Goal: Task Accomplishment & Management: Use online tool/utility

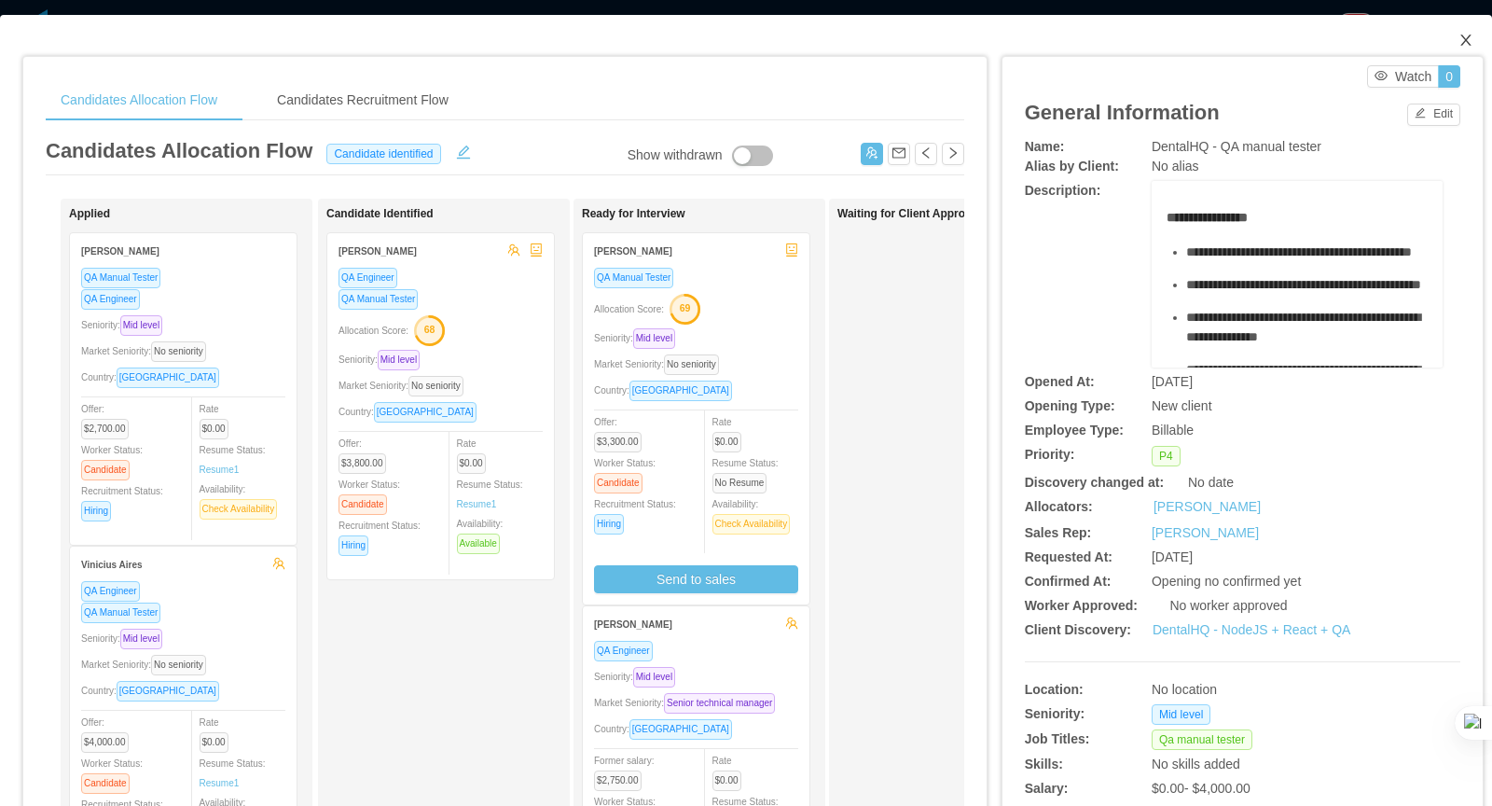
scroll to position [397, 0]
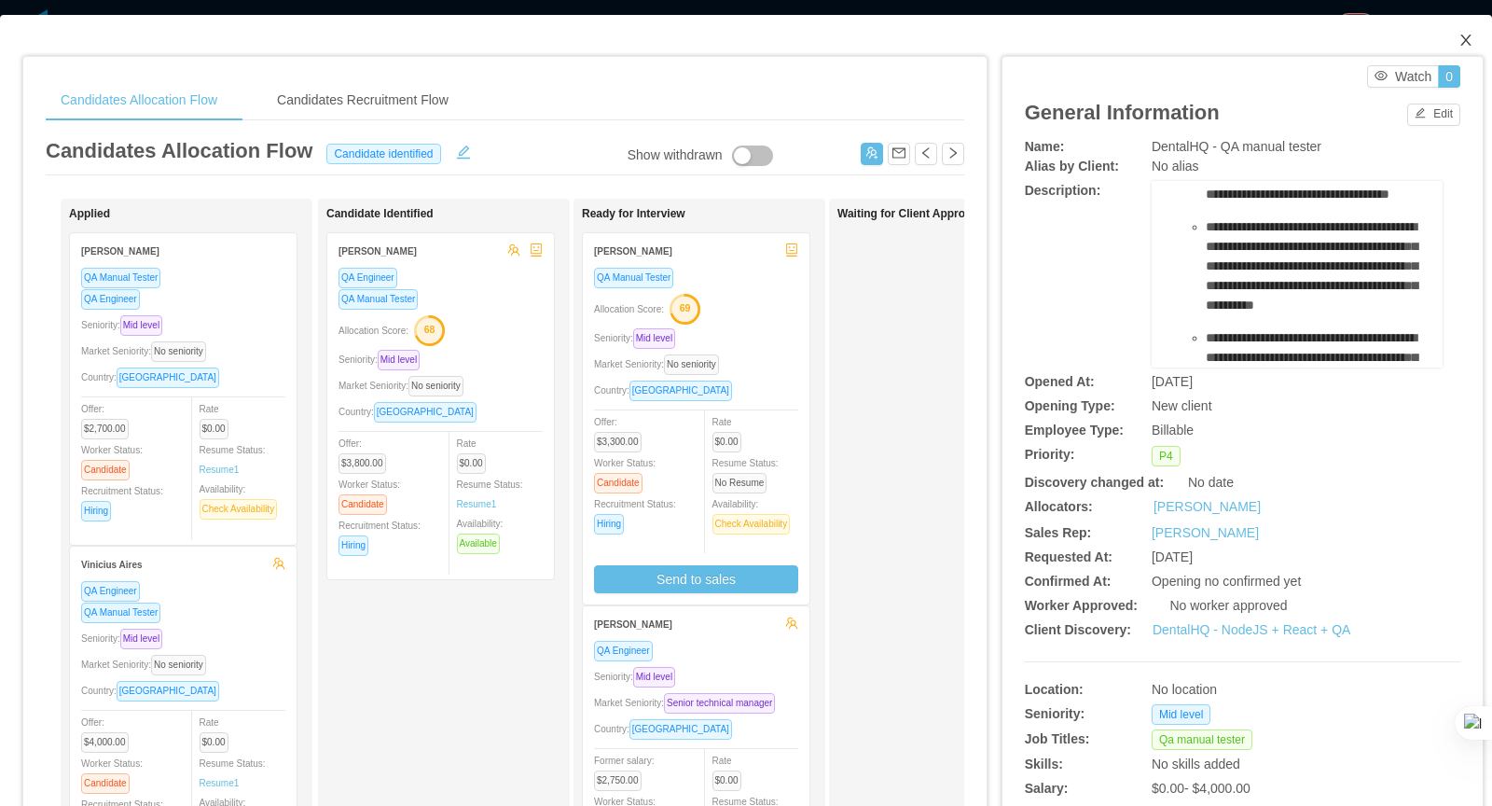
drag, startPoint x: 0, startPoint y: 0, endPoint x: 1456, endPoint y: 36, distance: 1456.7
click at [1456, 36] on span "Close" at bounding box center [1465, 41] width 52 height 52
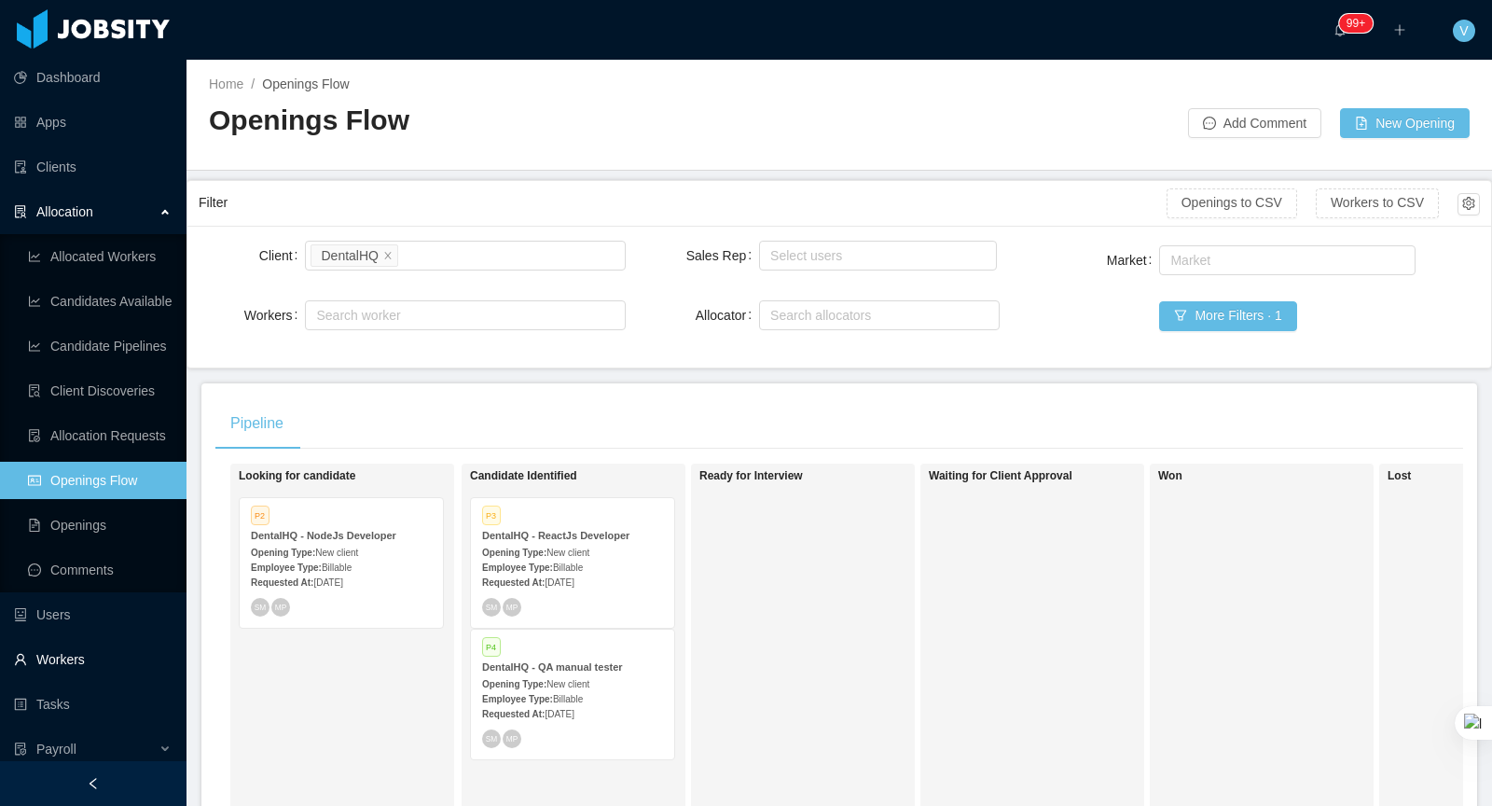
click at [82, 655] on link "Workers" at bounding box center [93, 658] width 158 height 37
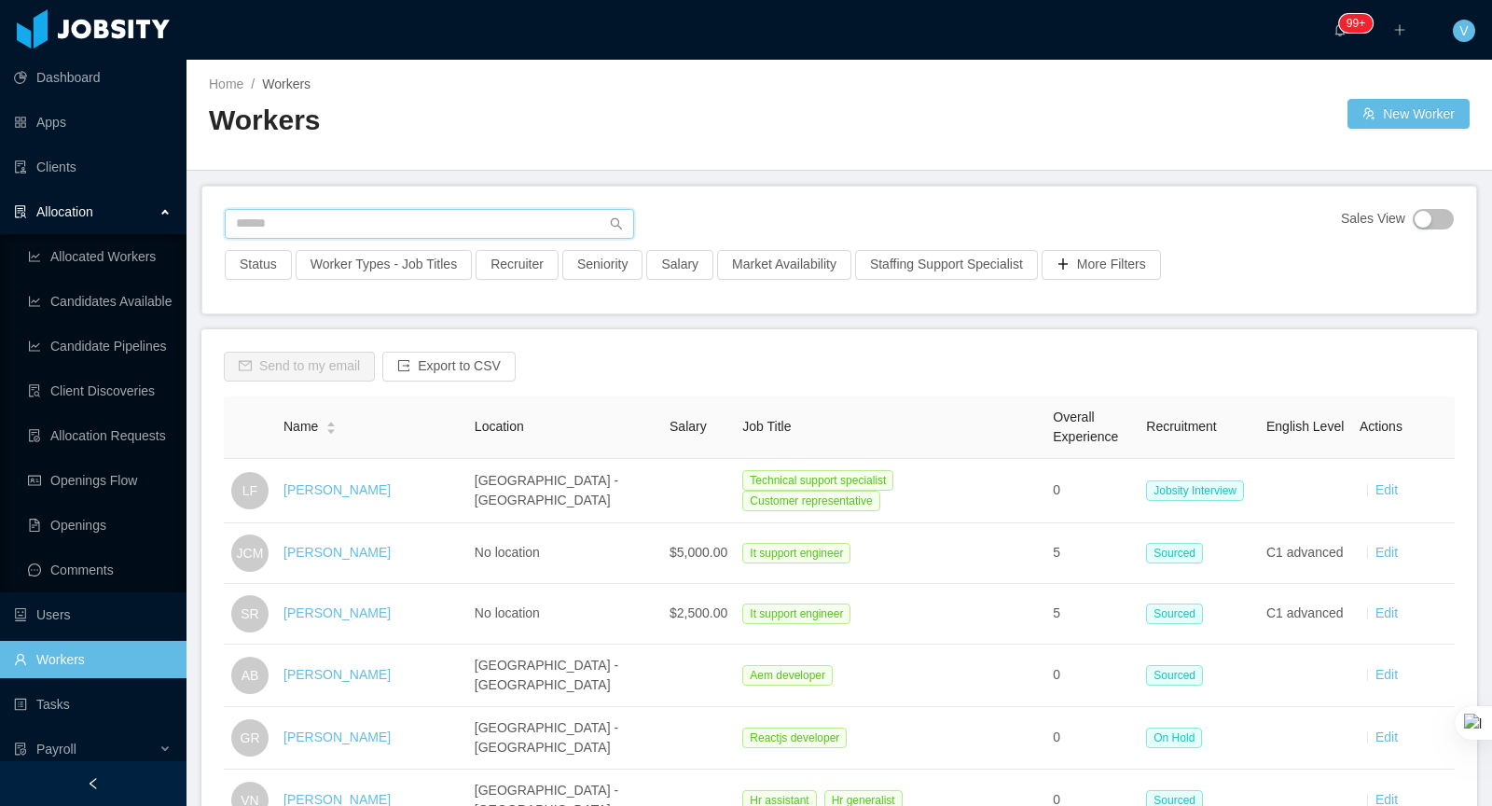
click at [332, 227] on input "text" at bounding box center [429, 224] width 409 height 30
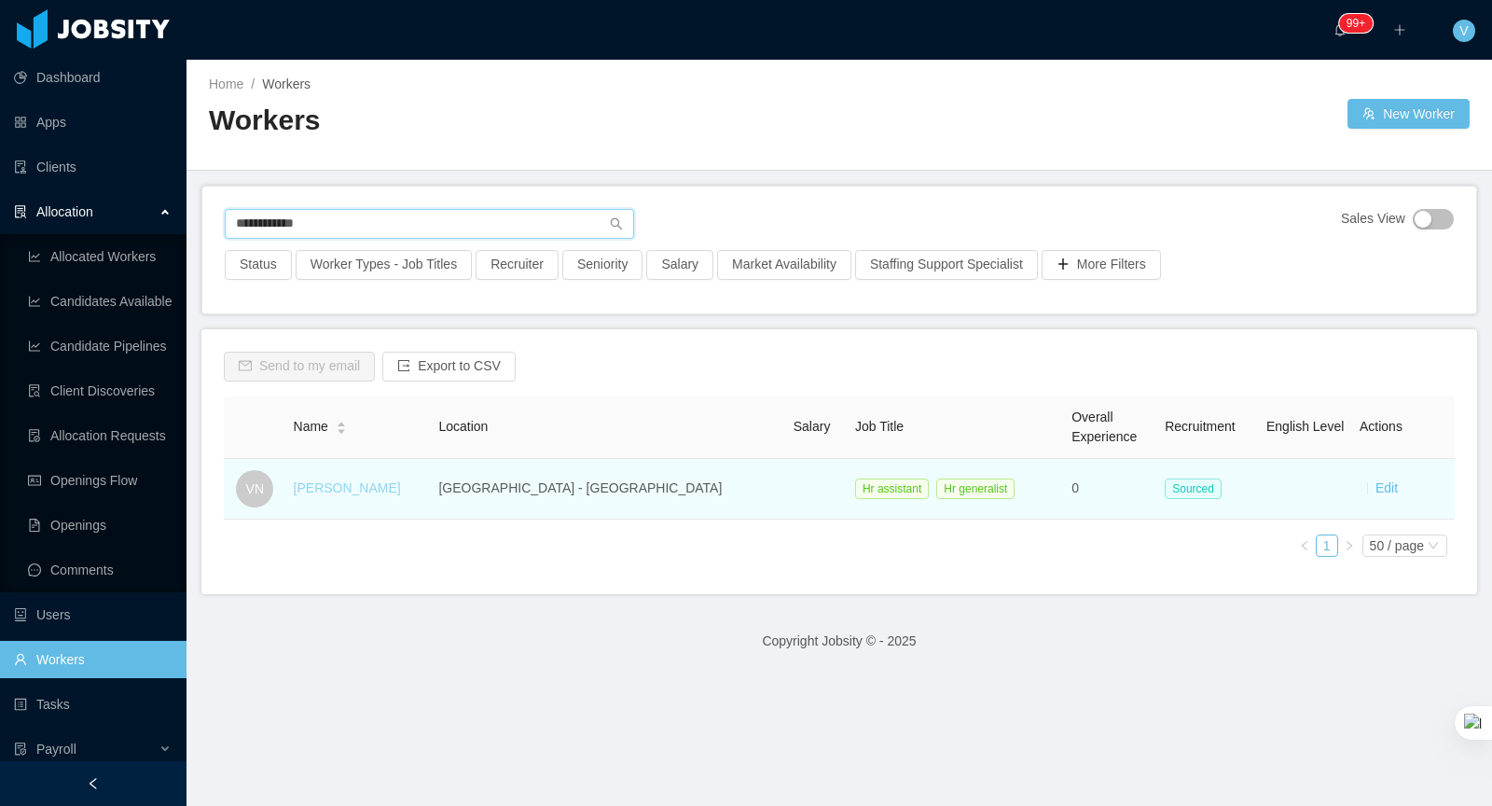
type input "**********"
click at [365, 489] on link "[PERSON_NAME]" at bounding box center [347, 487] width 107 height 15
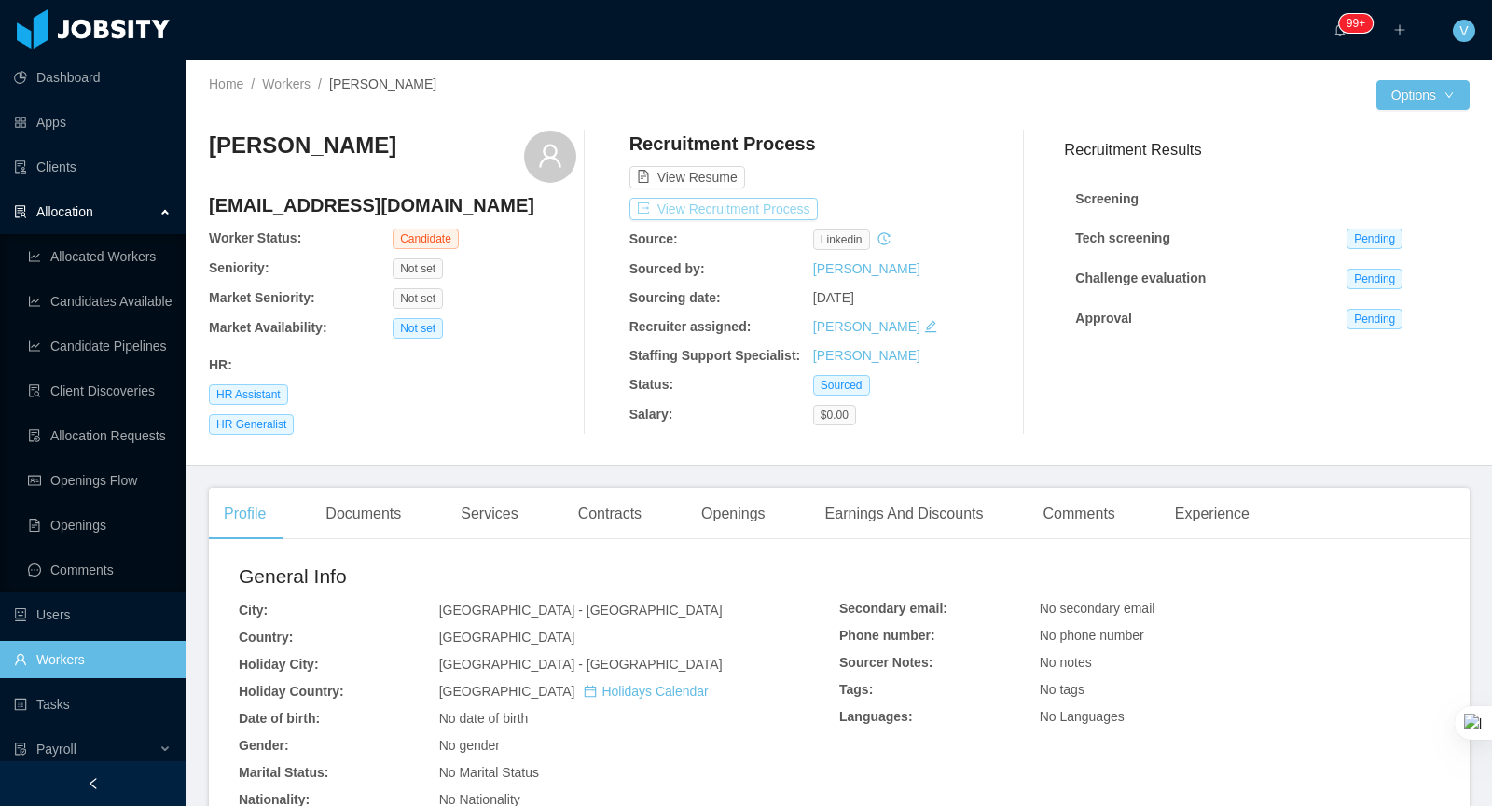
click at [769, 213] on button "View Recruitment Process" at bounding box center [723, 209] width 188 height 22
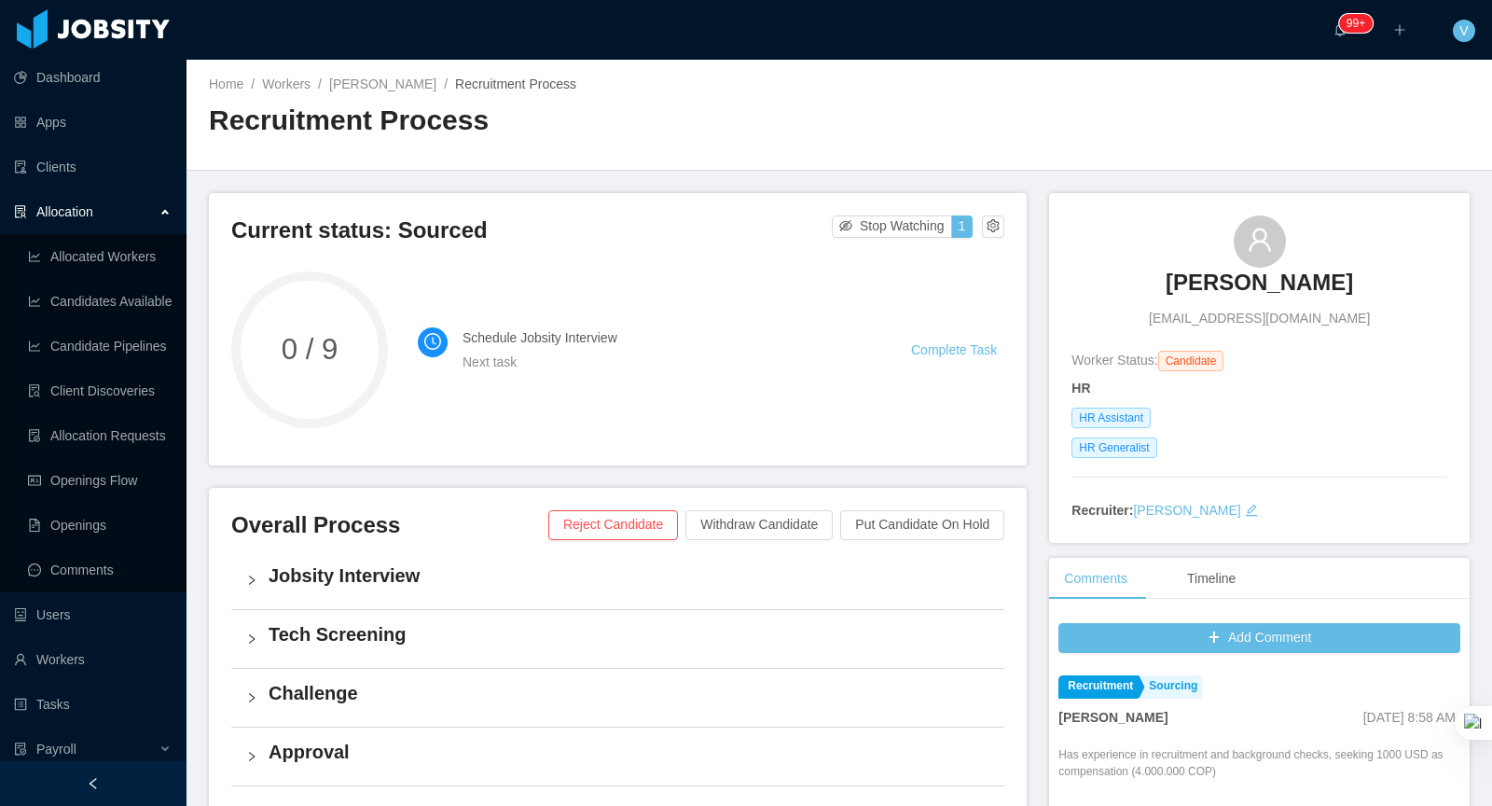
click at [542, 591] on div "Jobsity Interview" at bounding box center [617, 580] width 773 height 58
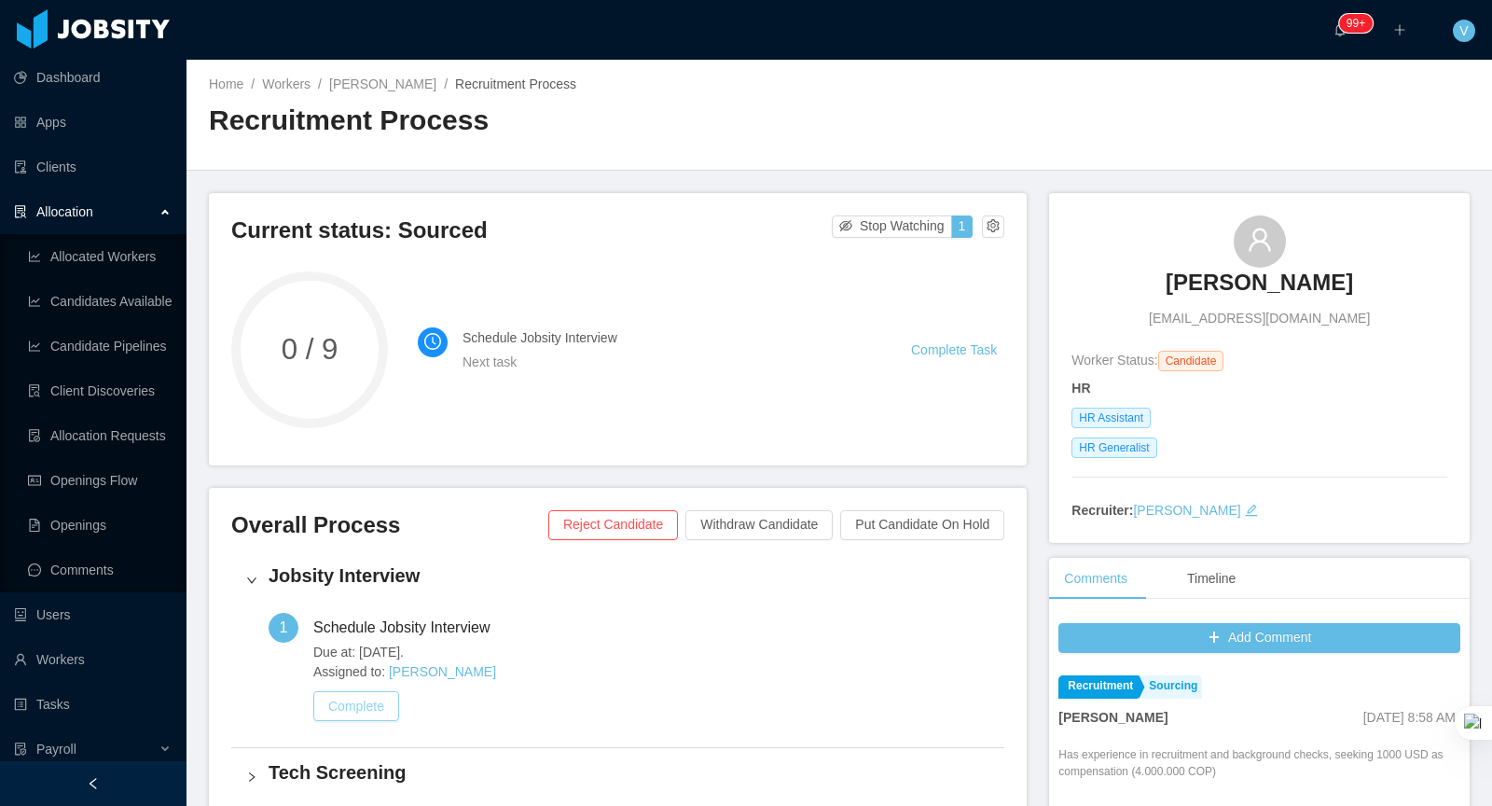
click at [361, 717] on button "Complete" at bounding box center [356, 706] width 86 height 30
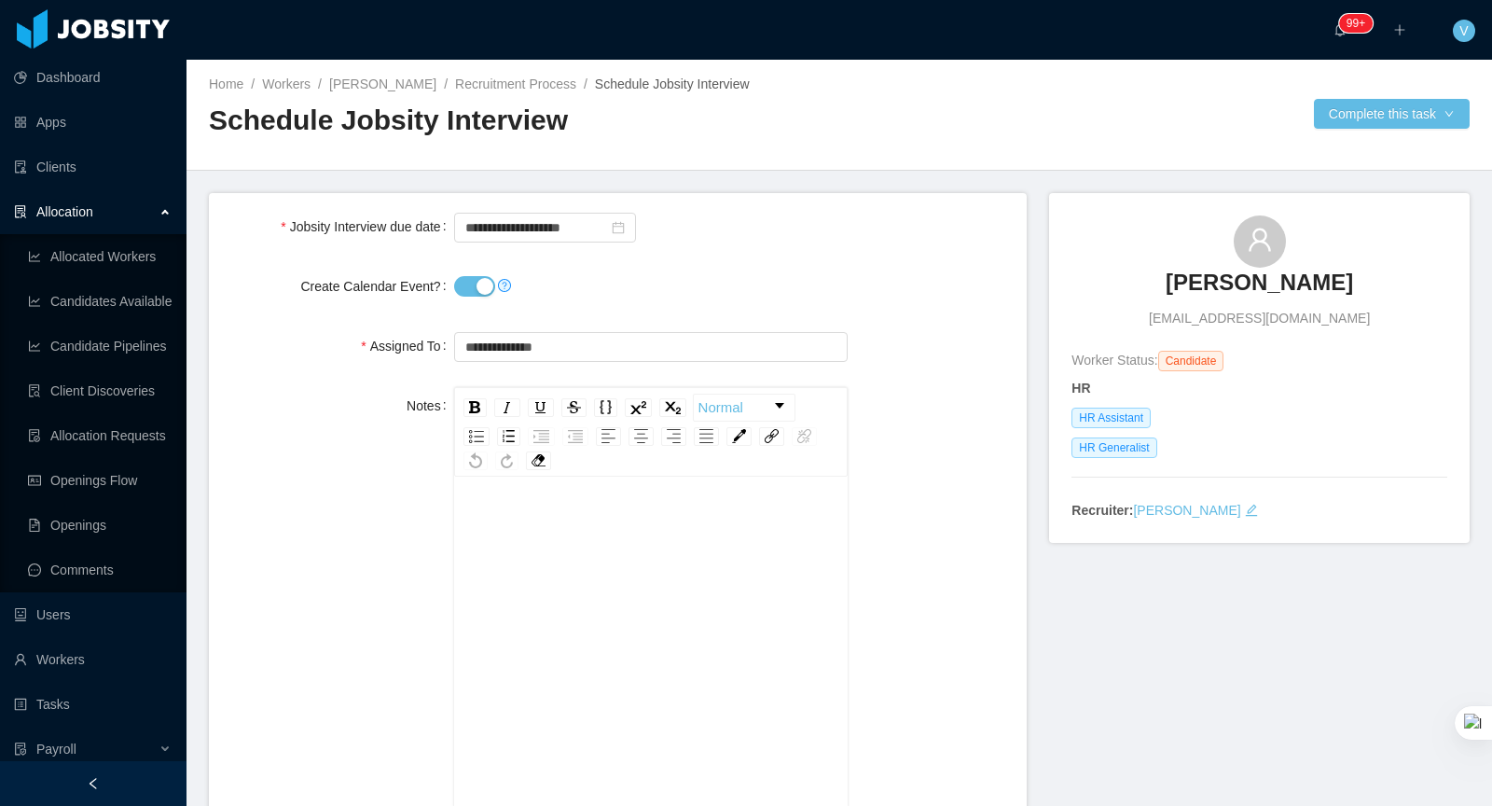
click at [461, 280] on button "Create Calendar Event?" at bounding box center [474, 286] width 41 height 21
click at [1316, 112] on button "Complete this task" at bounding box center [1392, 114] width 156 height 30
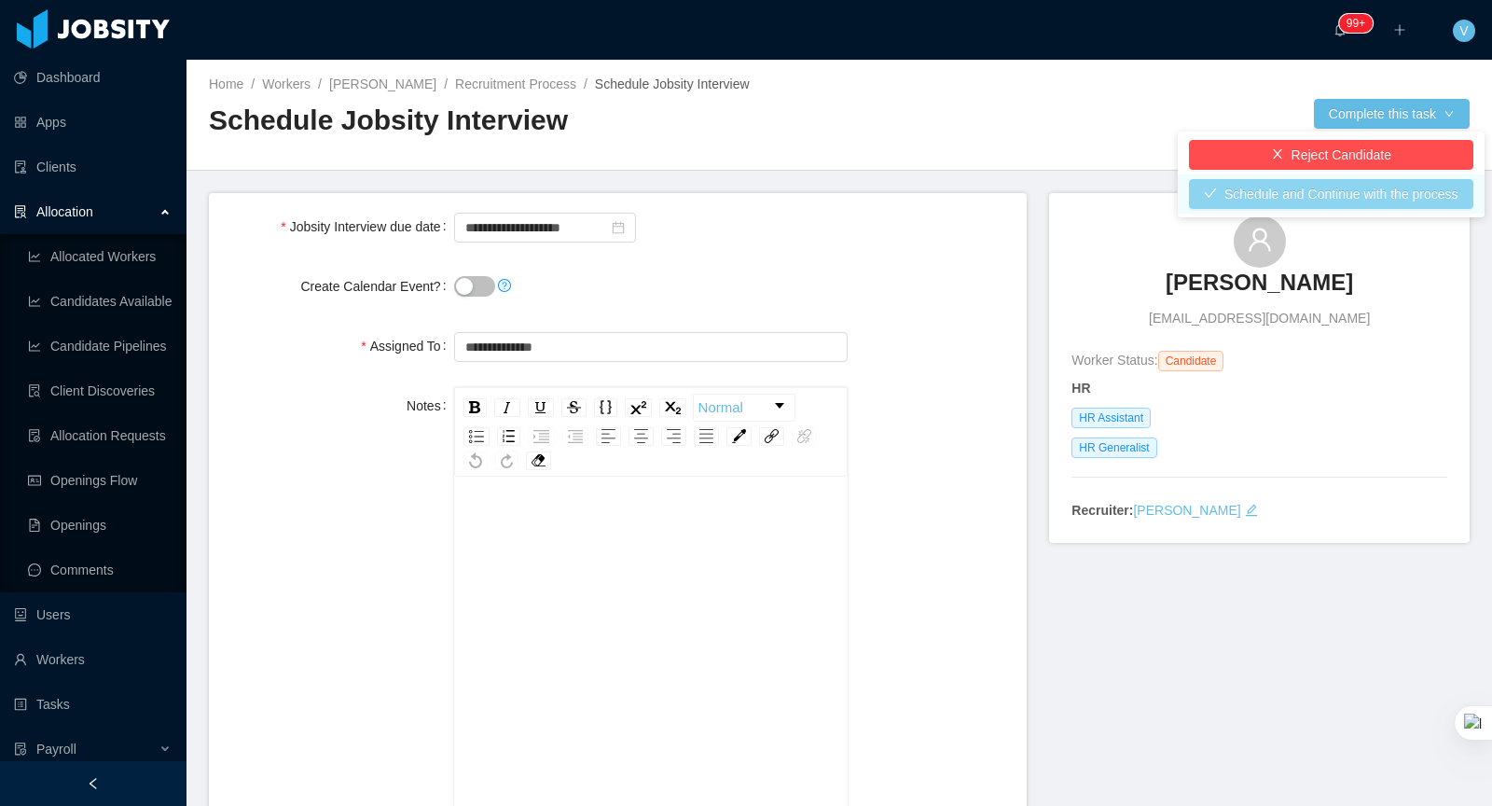
click at [1305, 206] on button "Schedule and Continue with the process" at bounding box center [1331, 194] width 284 height 30
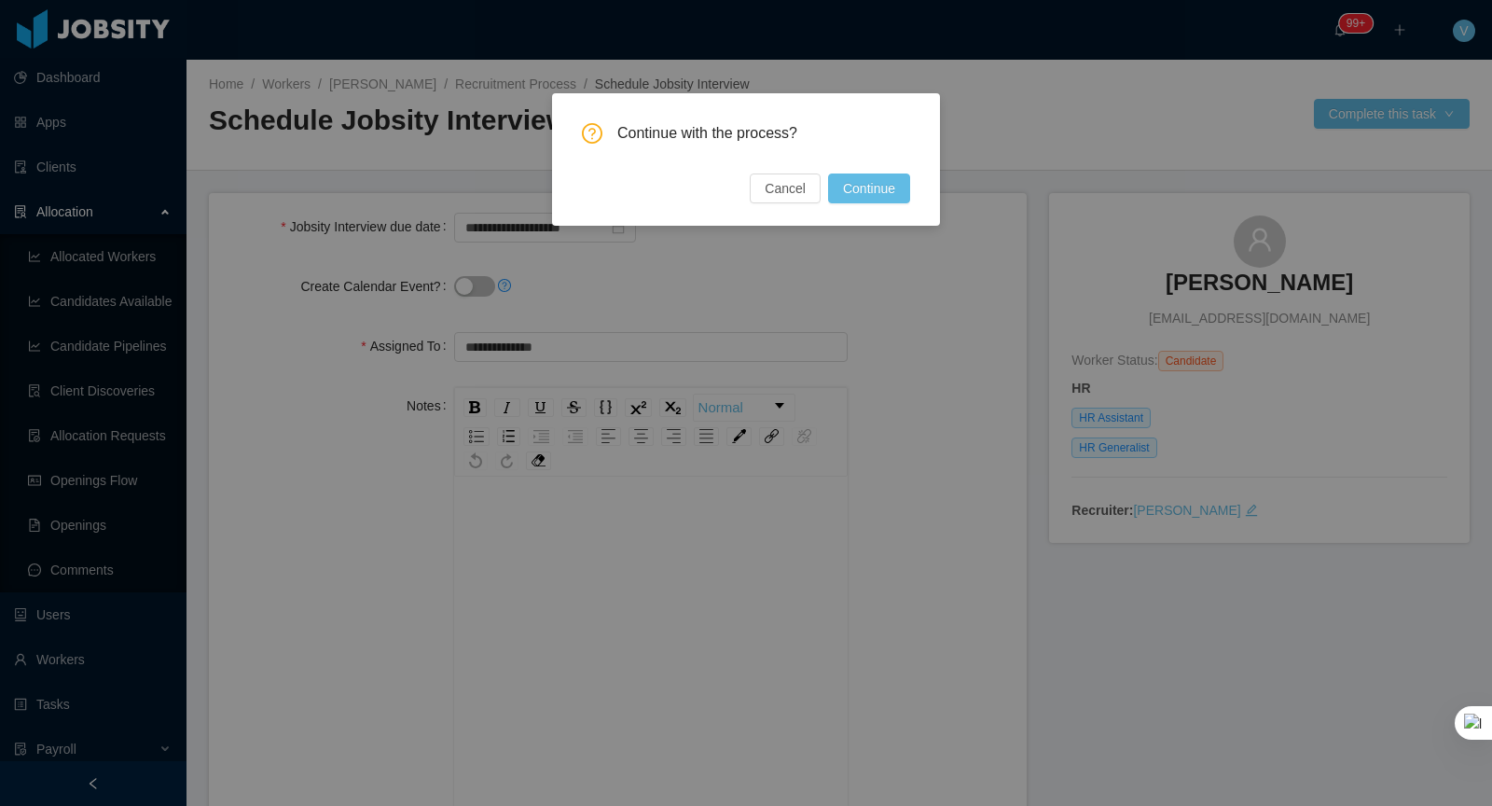
click at [878, 190] on button "Continue" at bounding box center [869, 188] width 82 height 30
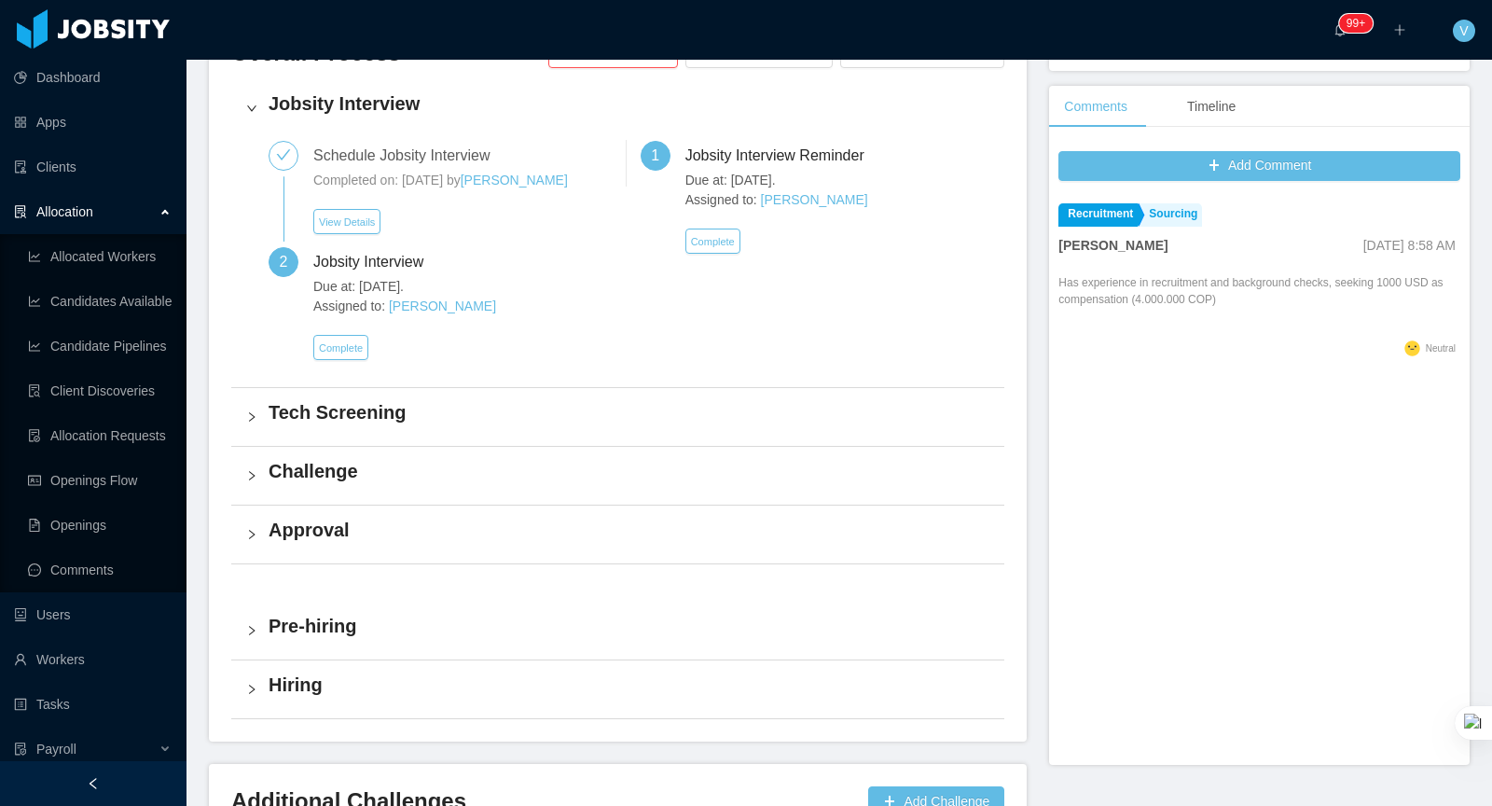
scroll to position [473, 0]
click at [352, 351] on button "Complete" at bounding box center [340, 346] width 55 height 25
